Goal: Book appointment/travel/reservation

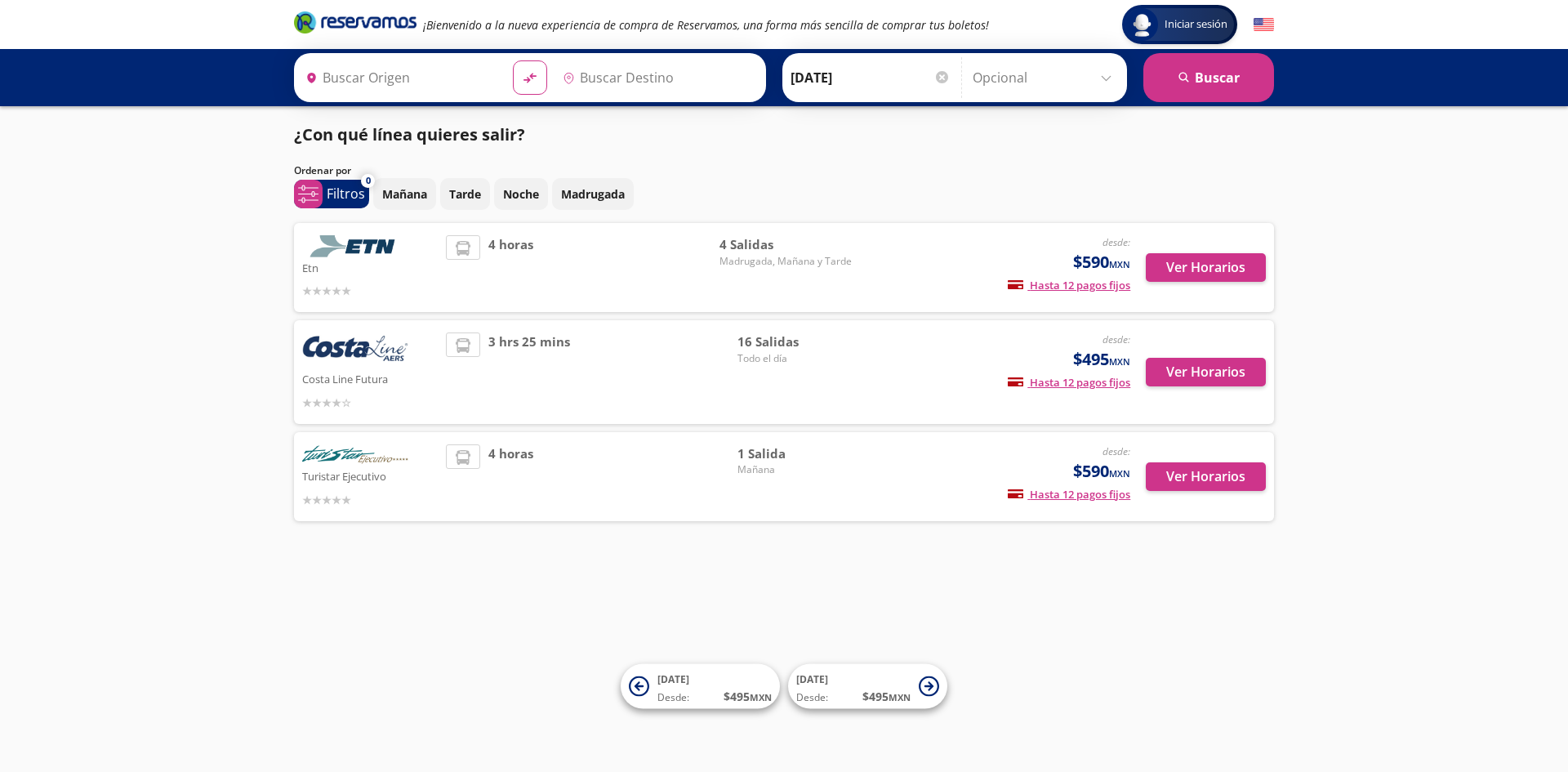
type input "Chilpancingo, [GEOGRAPHIC_DATA]"
type input "Central del Sur (taxqueña), [GEOGRAPHIC_DATA]"
click at [409, 197] on p "Mañana" at bounding box center [404, 193] width 45 height 17
click at [407, 191] on p "Mañana" at bounding box center [404, 193] width 45 height 17
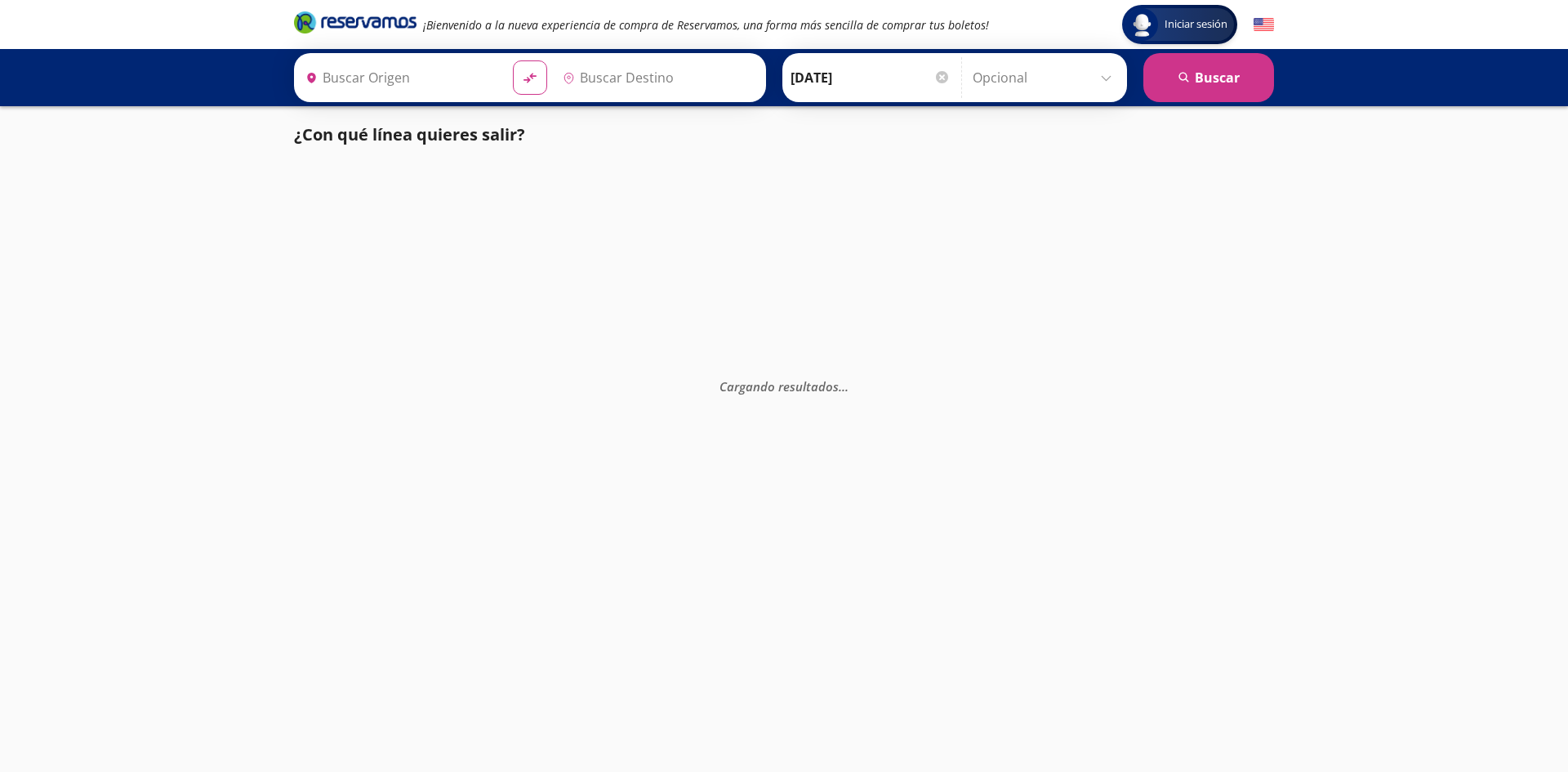
type input "Central del Sur (taxqueña), [GEOGRAPHIC_DATA]"
type input "Chilpancingo, [GEOGRAPHIC_DATA]"
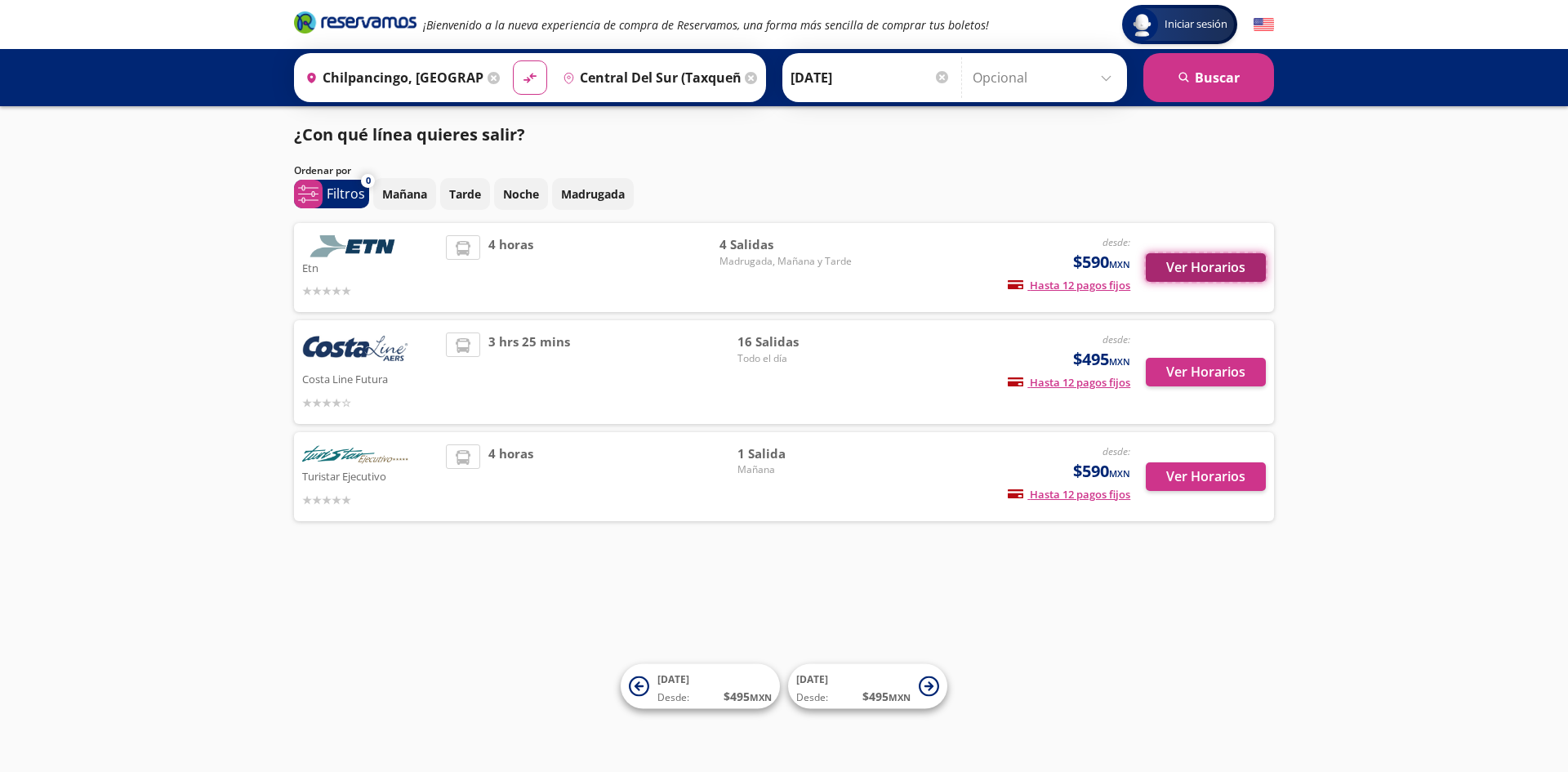
click at [1205, 263] on button "Ver Horarios" at bounding box center [1206, 267] width 120 height 28
